Goal: Information Seeking & Learning: Learn about a topic

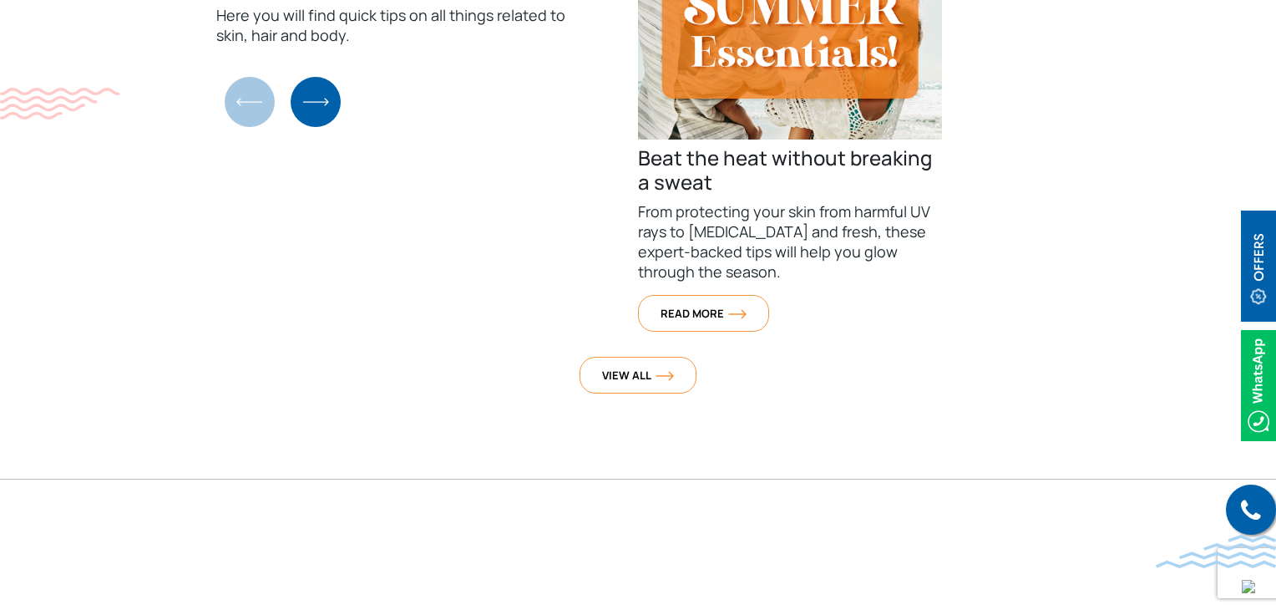
scroll to position [6766, 0]
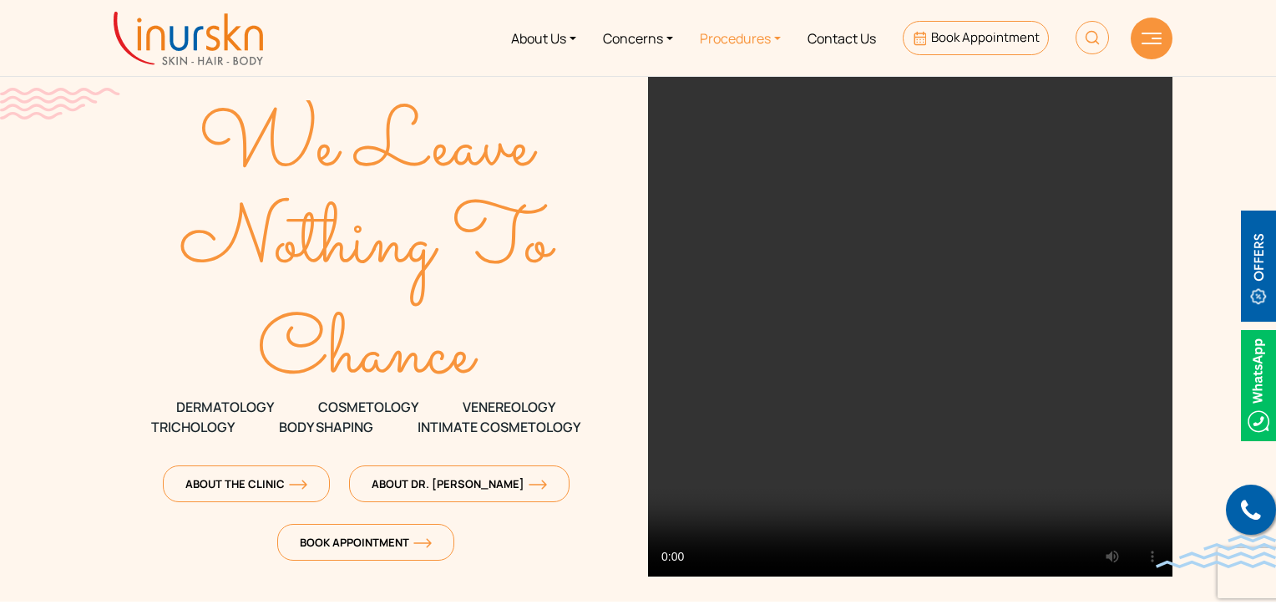
click at [775, 34] on link "Procedures" at bounding box center [741, 38] width 108 height 63
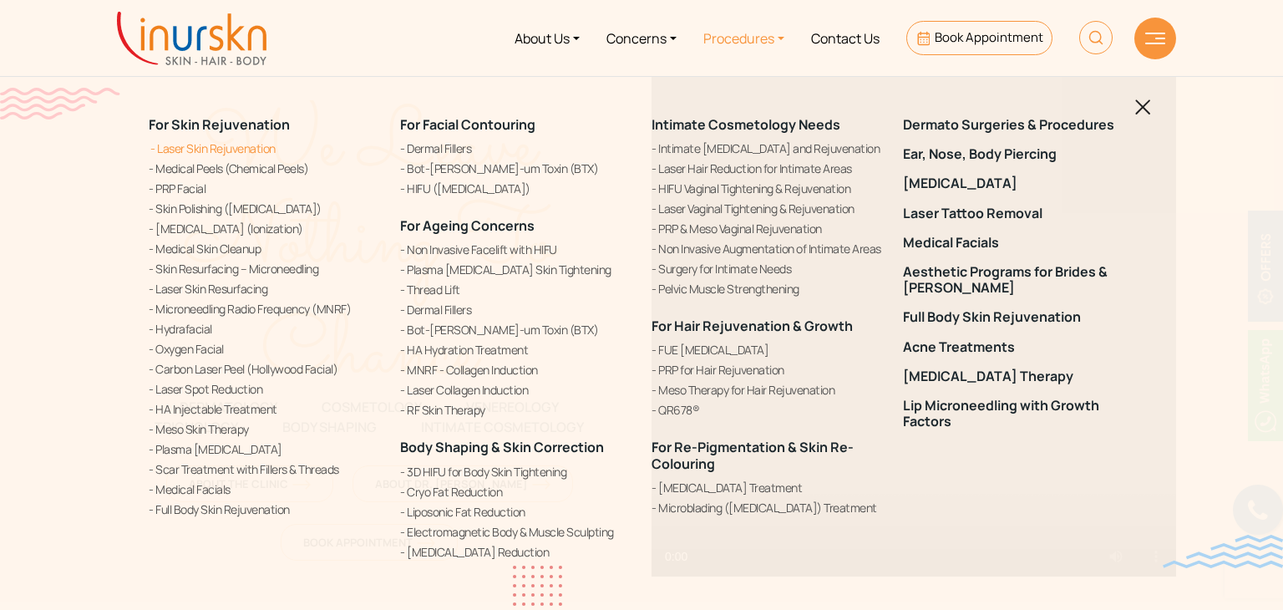
click at [224, 146] on link "Laser Skin Rejuvenation" at bounding box center [264, 148] width 231 height 18
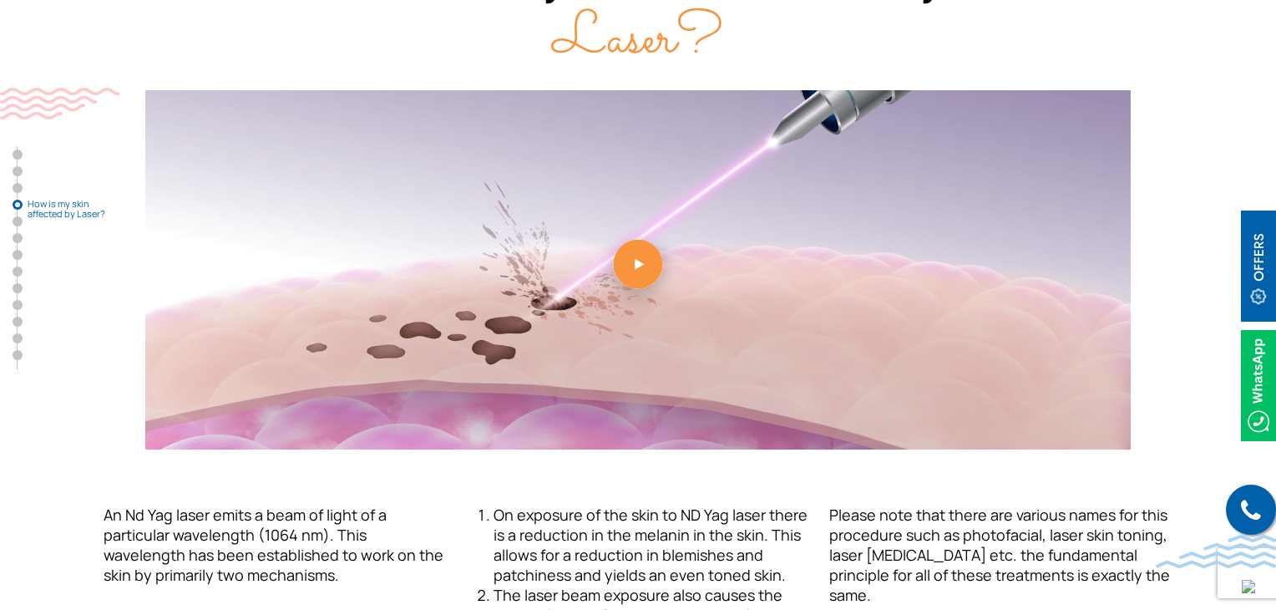
scroll to position [2088, 0]
